Goal: Navigation & Orientation: Find specific page/section

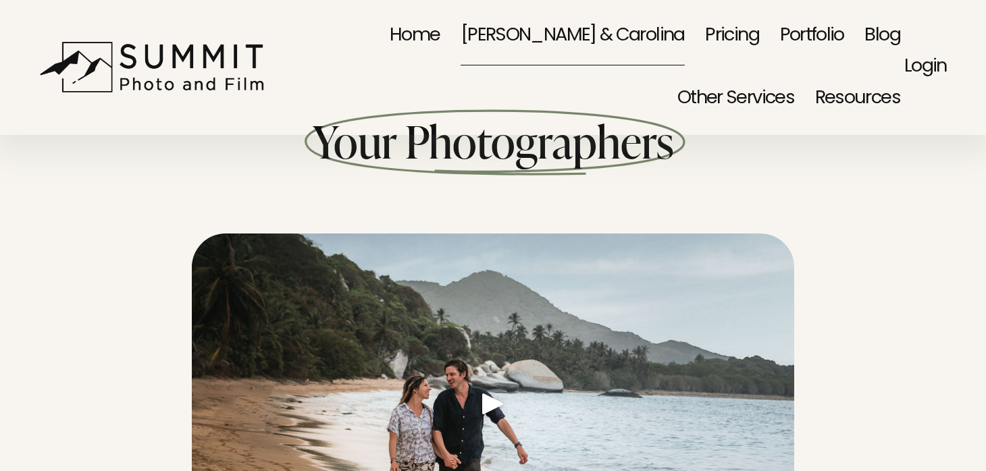
click at [390, 40] on link "Home" at bounding box center [415, 36] width 50 height 63
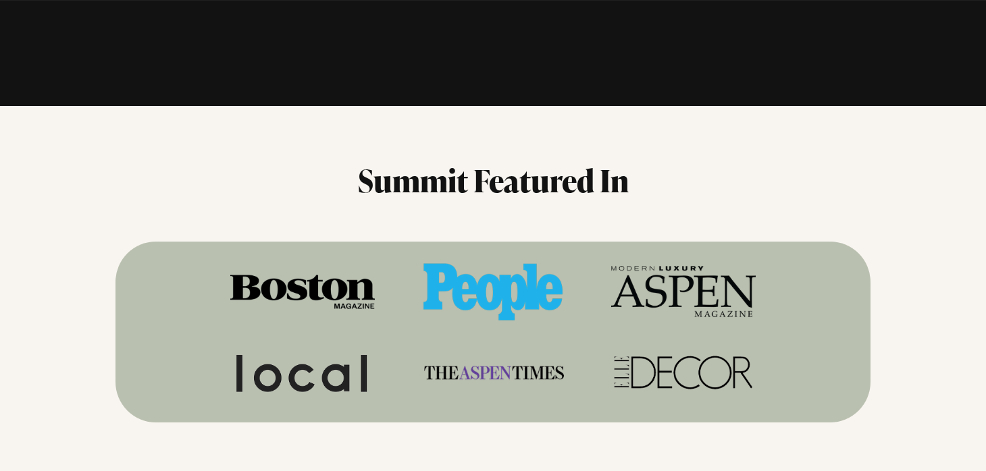
scroll to position [1891, 0]
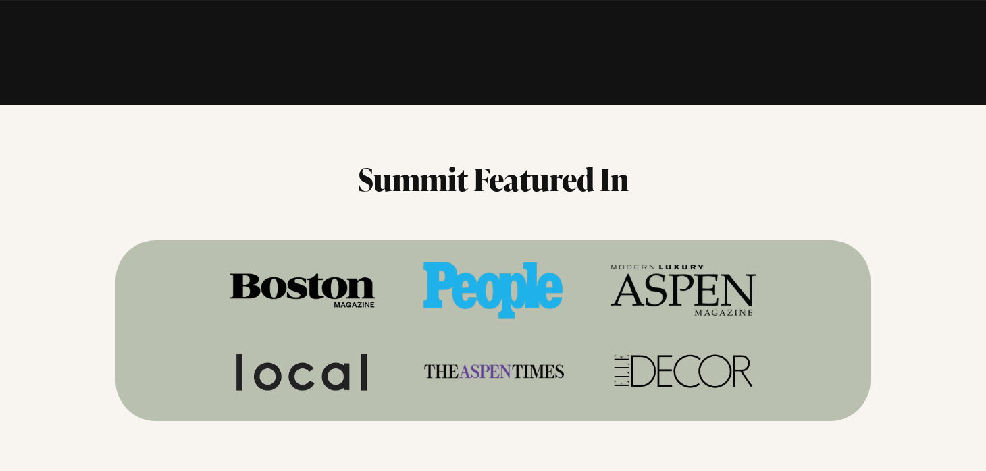
click at [863, 106] on div "Summit Featured In" at bounding box center [493, 290] width 986 height 369
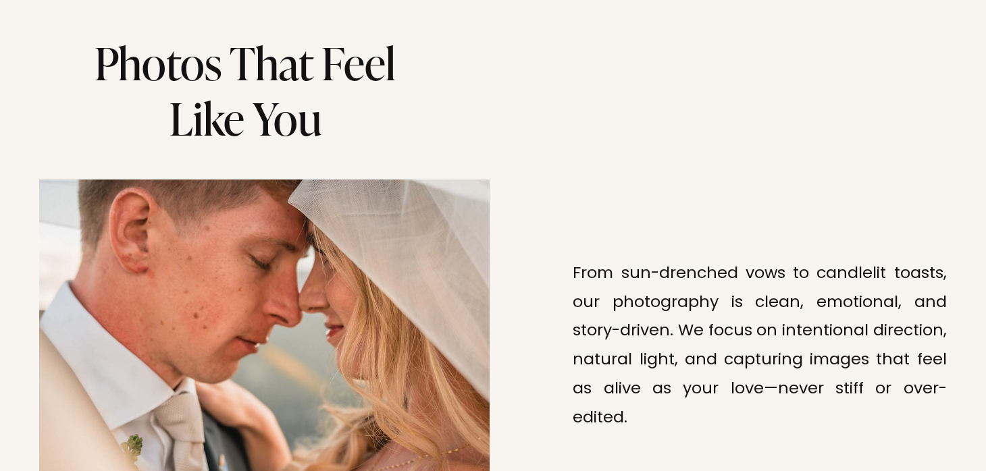
scroll to position [3152, 0]
